Goal: Task Accomplishment & Management: Manage account settings

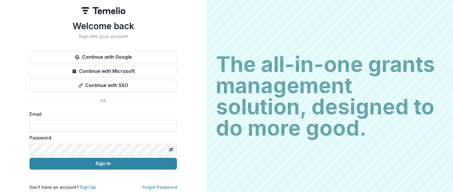
click at [76, 124] on input at bounding box center [102, 126] width 147 height 12
type input "**********"
click at [170, 148] on line "Toggle password visibility" at bounding box center [171, 149] width 4 height 4
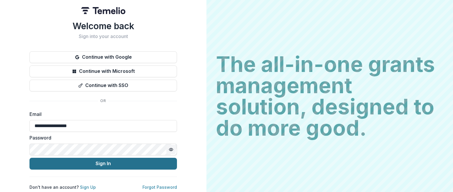
click at [117, 161] on button "Sign In" at bounding box center [102, 164] width 147 height 12
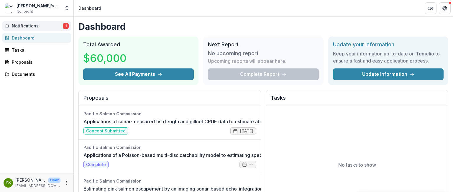
click at [39, 25] on span "Notifications" at bounding box center [37, 26] width 51 height 5
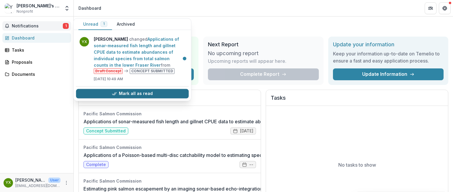
click at [129, 95] on button "Mark all as read" at bounding box center [132, 93] width 113 height 9
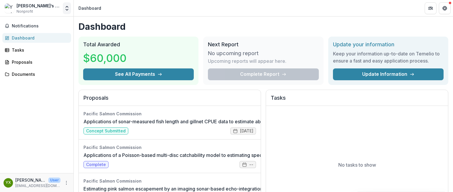
click at [66, 8] on icon "Open entity switcher" at bounding box center [67, 8] width 6 height 6
click at [437, 23] on h1 "Dashboard" at bounding box center [263, 26] width 370 height 11
click at [66, 184] on icon "More" at bounding box center [66, 183] width 5 height 5
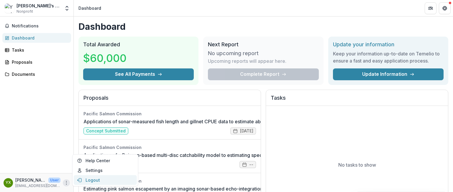
click at [96, 182] on button "Logout" at bounding box center [105, 180] width 63 height 10
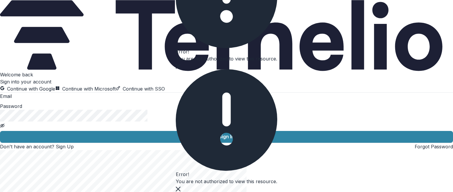
click at [181, 69] on button "Close" at bounding box center [178, 65] width 5 height 7
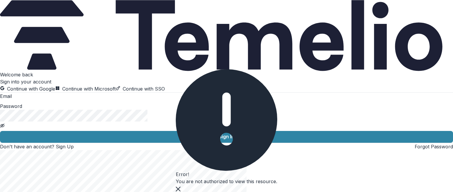
click at [181, 187] on icon "Close" at bounding box center [178, 189] width 5 height 5
